Goal: Task Accomplishment & Management: Manage account settings

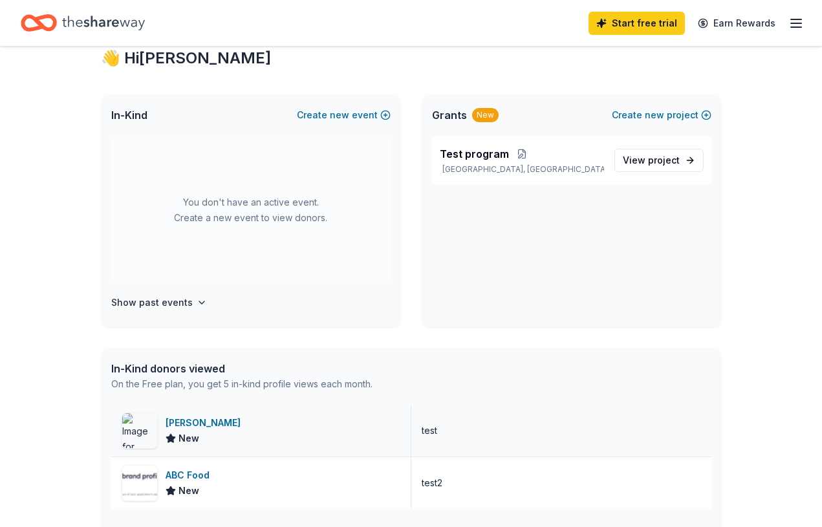
scroll to position [263, 0]
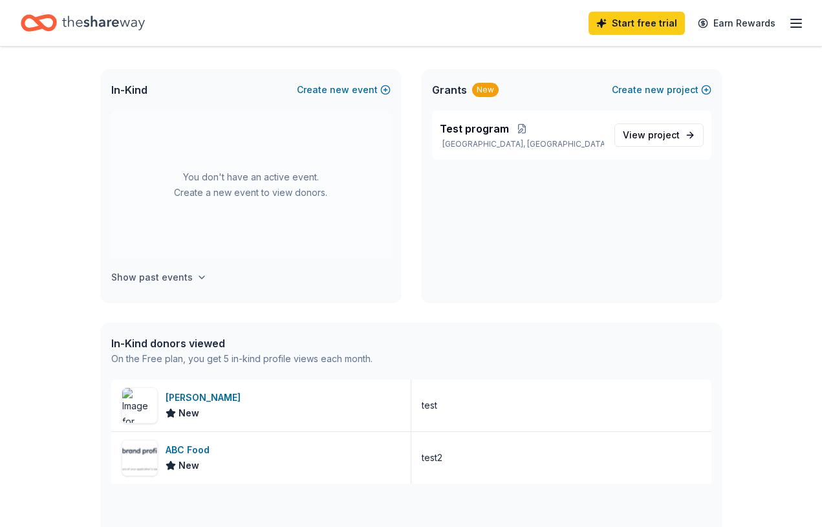
click at [188, 284] on button "Show past events" at bounding box center [159, 278] width 96 height 16
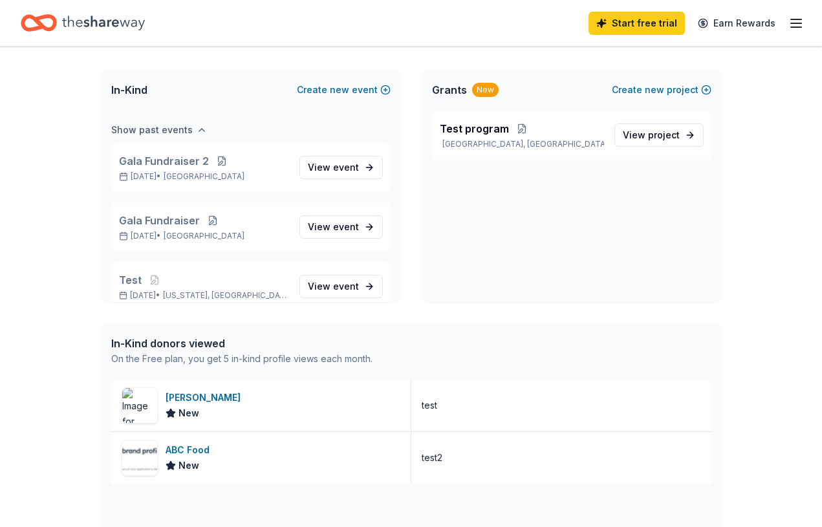
scroll to position [149, 0]
click at [192, 157] on span "Gala Fundraiser 2" at bounding box center [164, 160] width 90 height 16
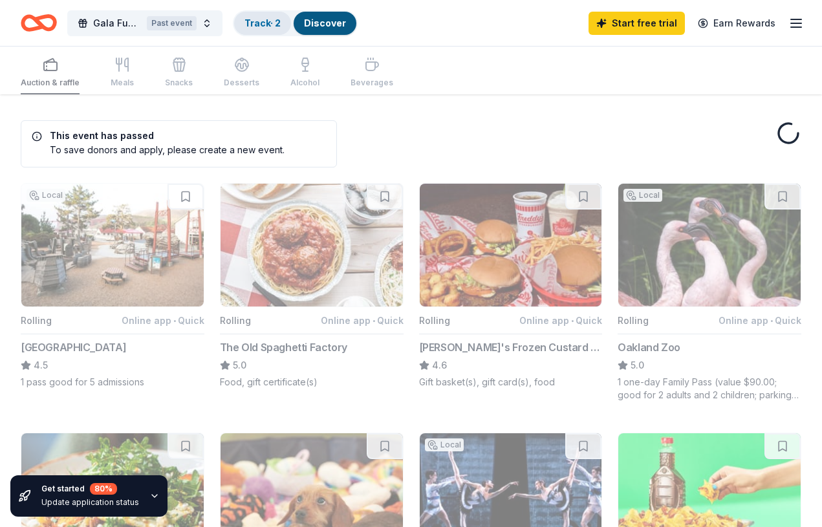
click at [267, 28] on link "Track · 2" at bounding box center [263, 22] width 36 height 11
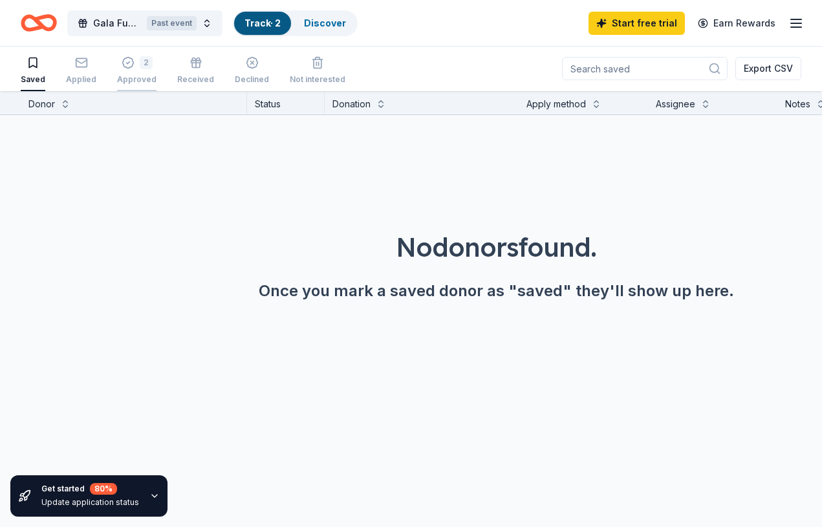
click at [133, 65] on div "2" at bounding box center [136, 62] width 39 height 13
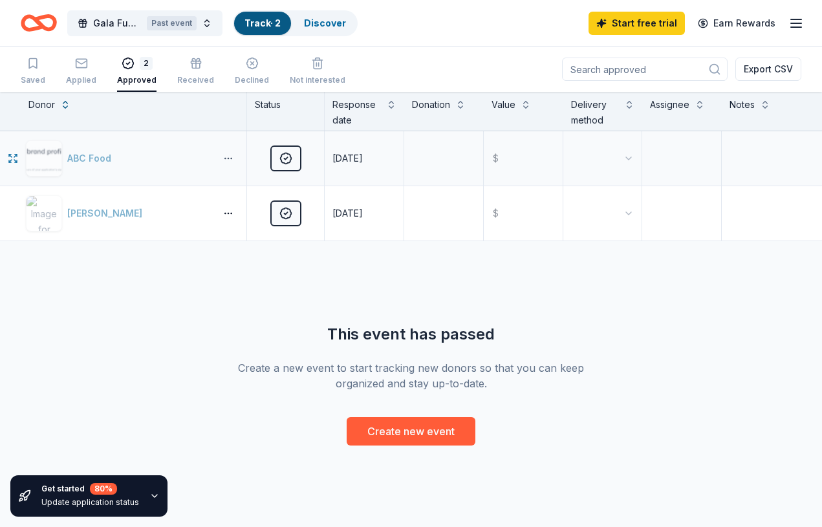
click at [231, 160] on button "button" at bounding box center [228, 158] width 26 height 10
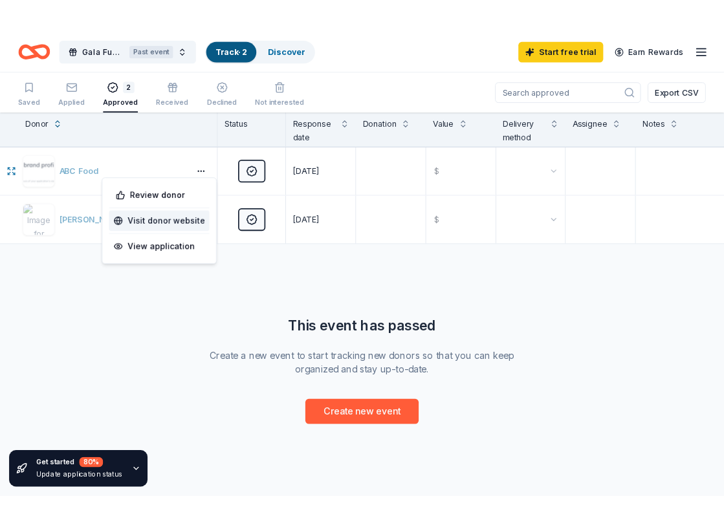
scroll to position [1, 0]
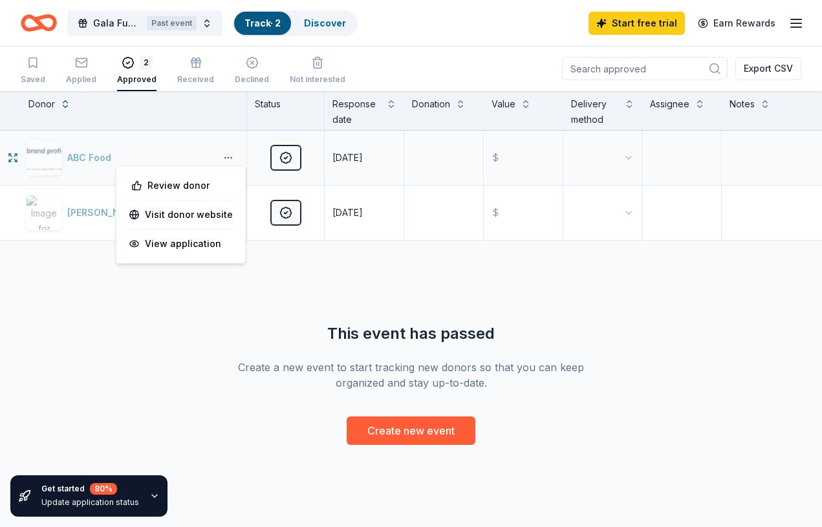
click at [226, 157] on button "button" at bounding box center [228, 158] width 26 height 10
click at [384, 51] on div "Saved Applied 2 Approved Received Declined Not interested Export CSV" at bounding box center [411, 68] width 781 height 45
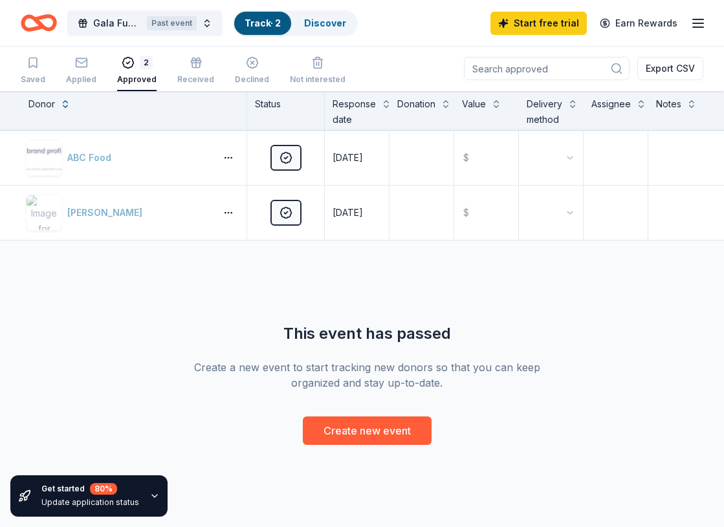
click at [703, 25] on icon "button" at bounding box center [698, 24] width 16 height 16
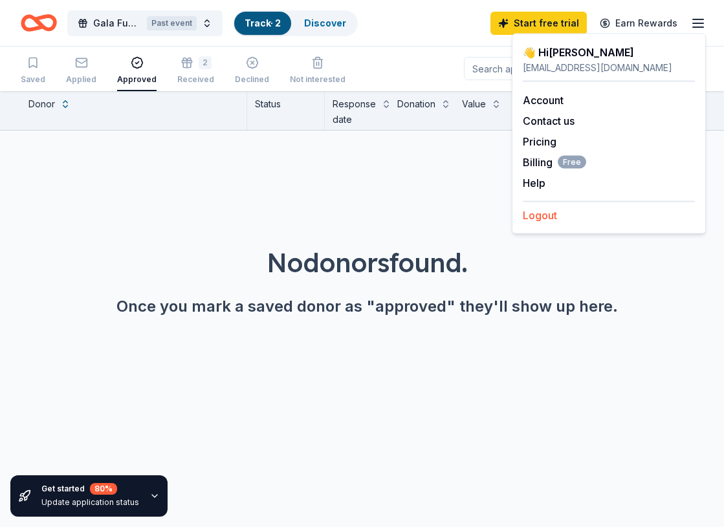
click at [555, 215] on button "Logout" at bounding box center [540, 216] width 34 height 16
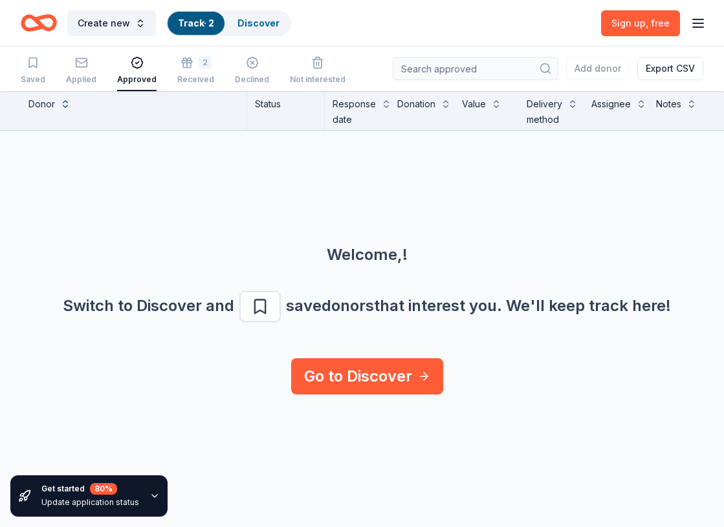
scroll to position [0, 0]
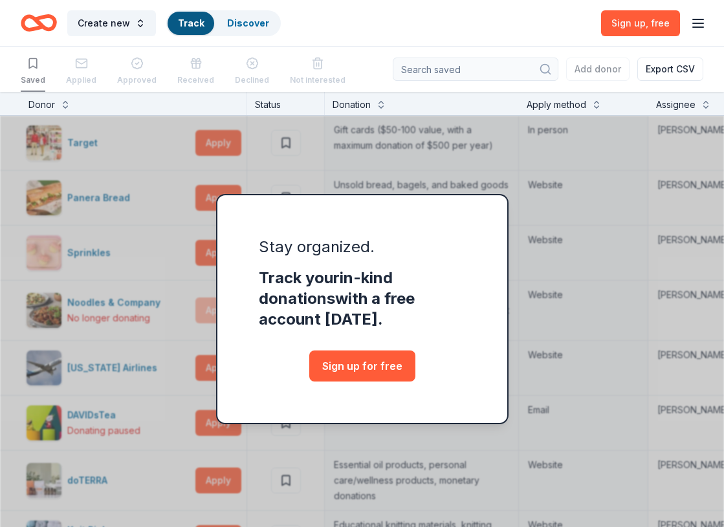
click at [703, 27] on line "button" at bounding box center [698, 27] width 10 height 0
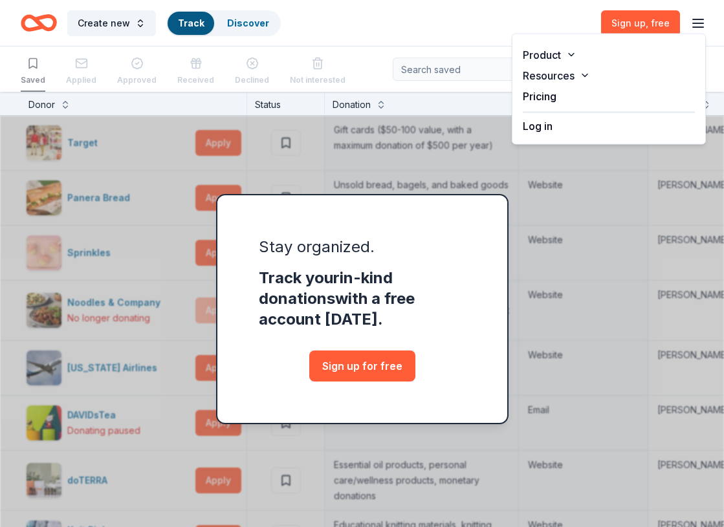
click at [547, 125] on button "Log in" at bounding box center [538, 126] width 30 height 16
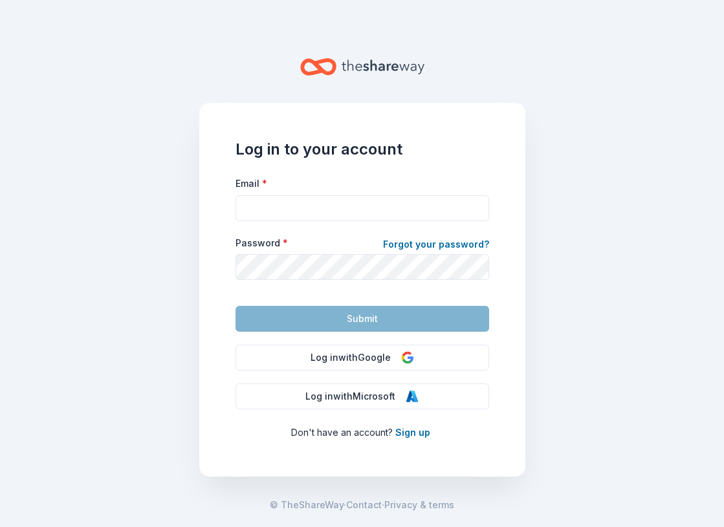
click at [332, 223] on form "Email * Password * Forgot your password? Submit" at bounding box center [362, 253] width 254 height 157
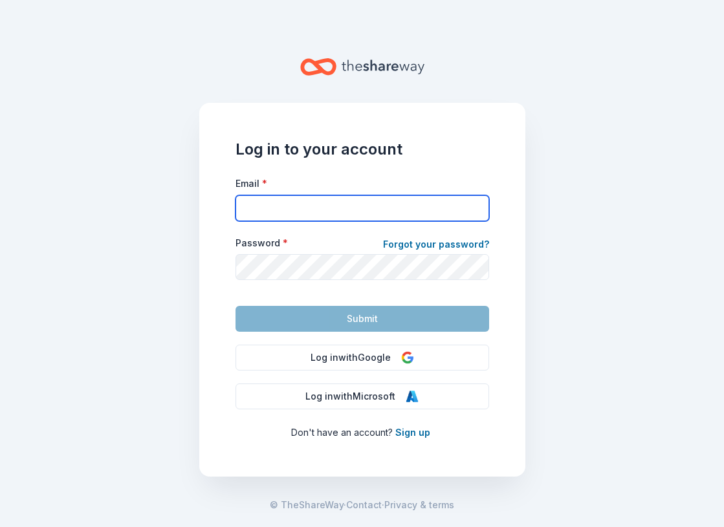
click at [337, 210] on input "Email *" at bounding box center [362, 208] width 254 height 26
type input "[EMAIL_ADDRESS][DOMAIN_NAME]"
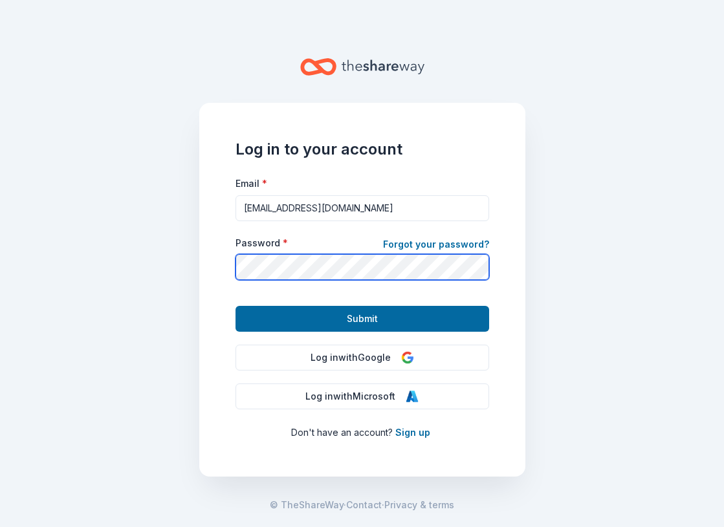
click at [235, 306] on button "Submit" at bounding box center [362, 319] width 254 height 26
